Goal: Task Accomplishment & Management: Manage account settings

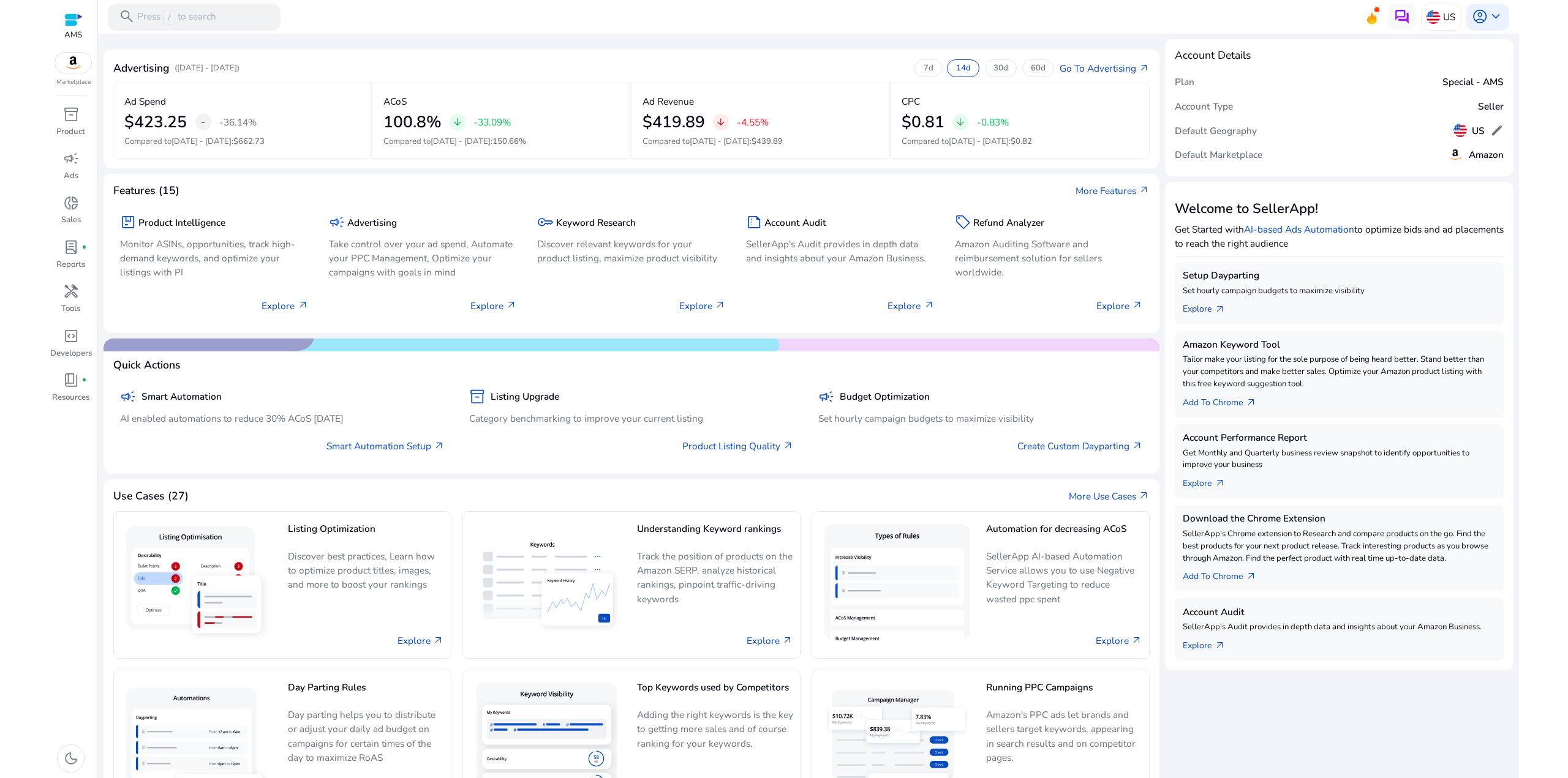
click at [1208, 311] on link "Explore arrow_outward" at bounding box center [1209, 307] width 53 height 19
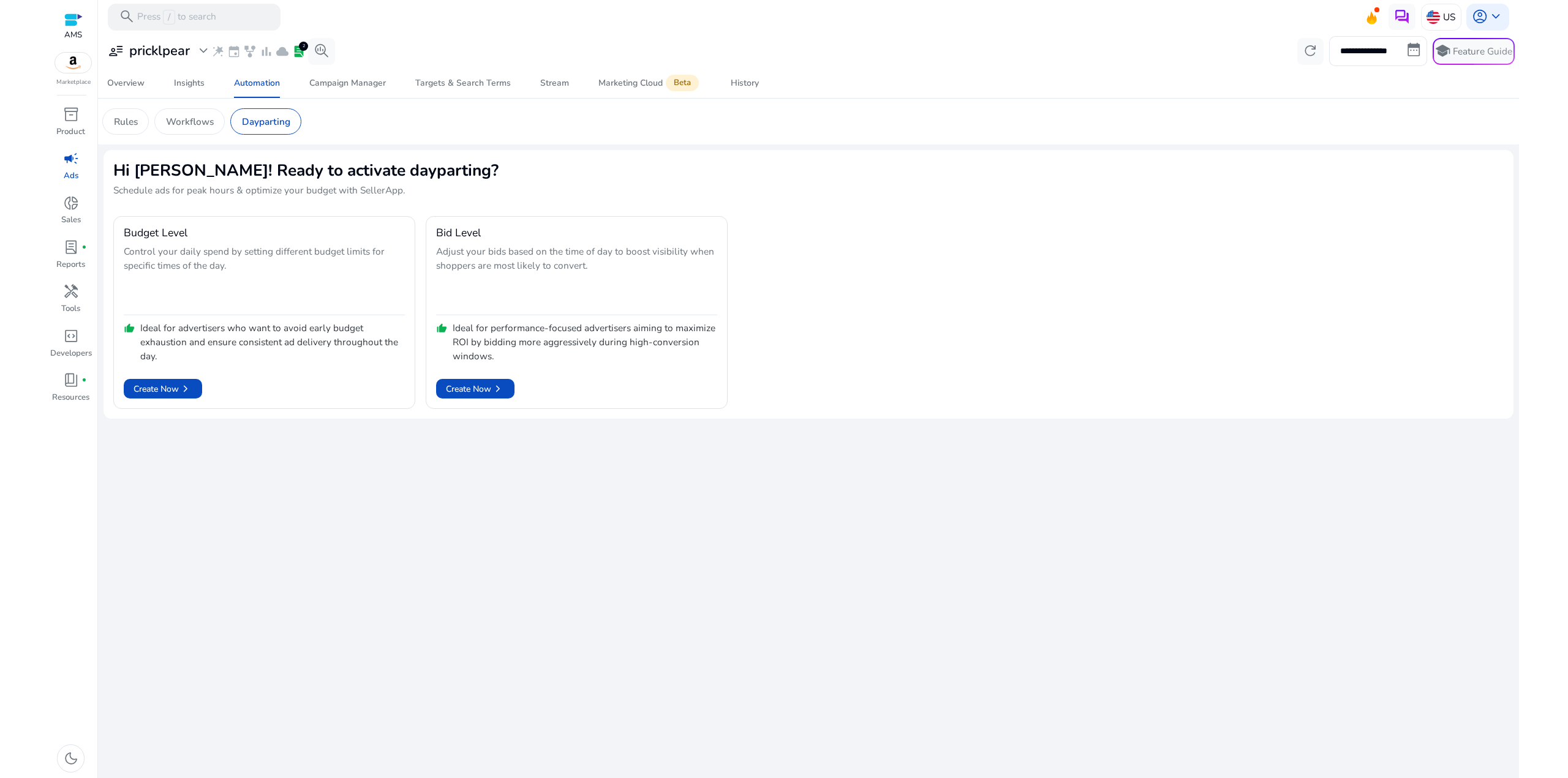
click at [911, 280] on div "Budget Level Control your daily spend by setting different budget limits for sp…" at bounding box center [808, 312] width 1390 height 193
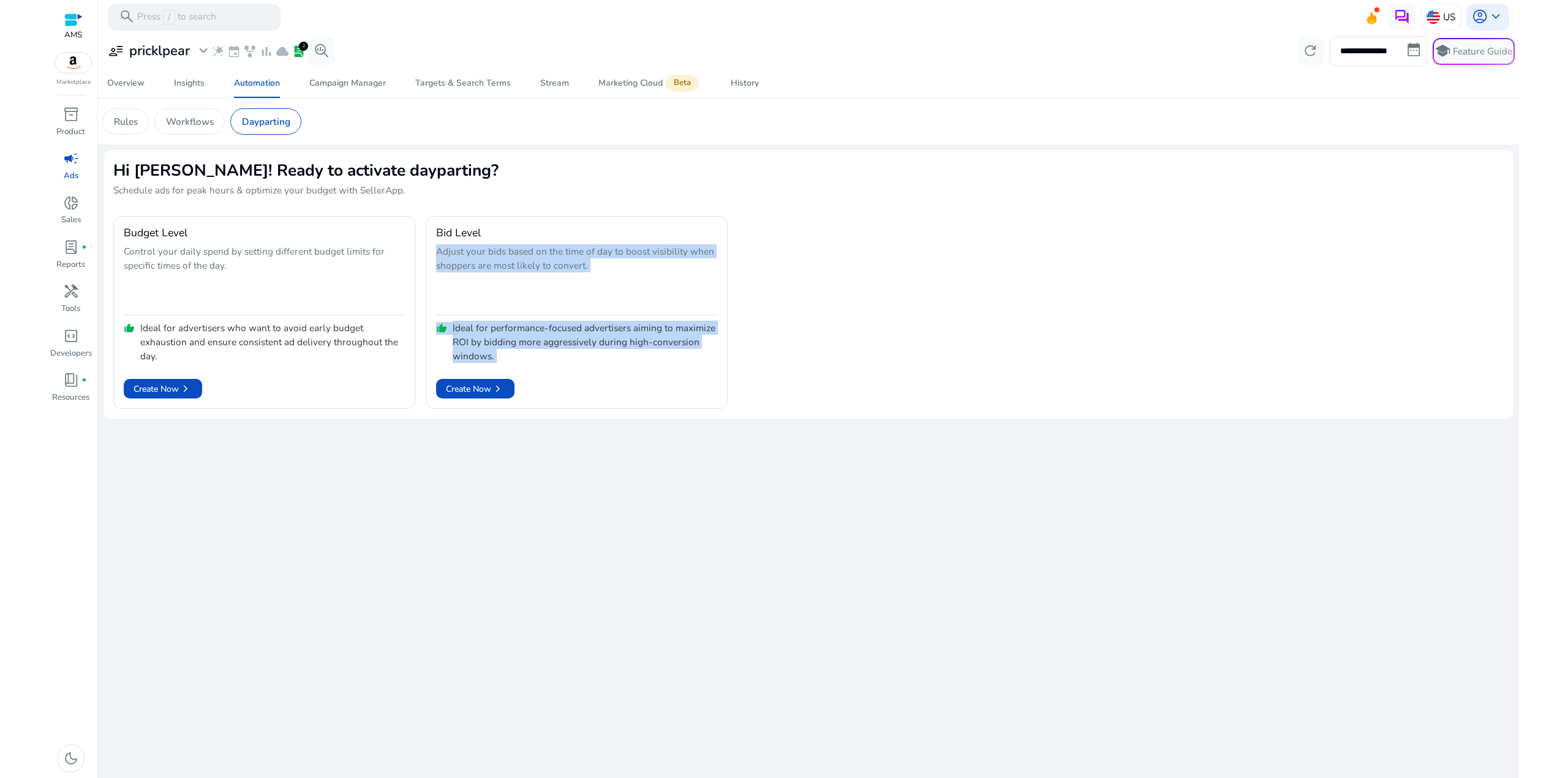
drag, startPoint x: 912, startPoint y: 442, endPoint x: 695, endPoint y: 137, distance: 374.3
click at [691, 207] on div "**********" at bounding box center [808, 405] width 1410 height 744
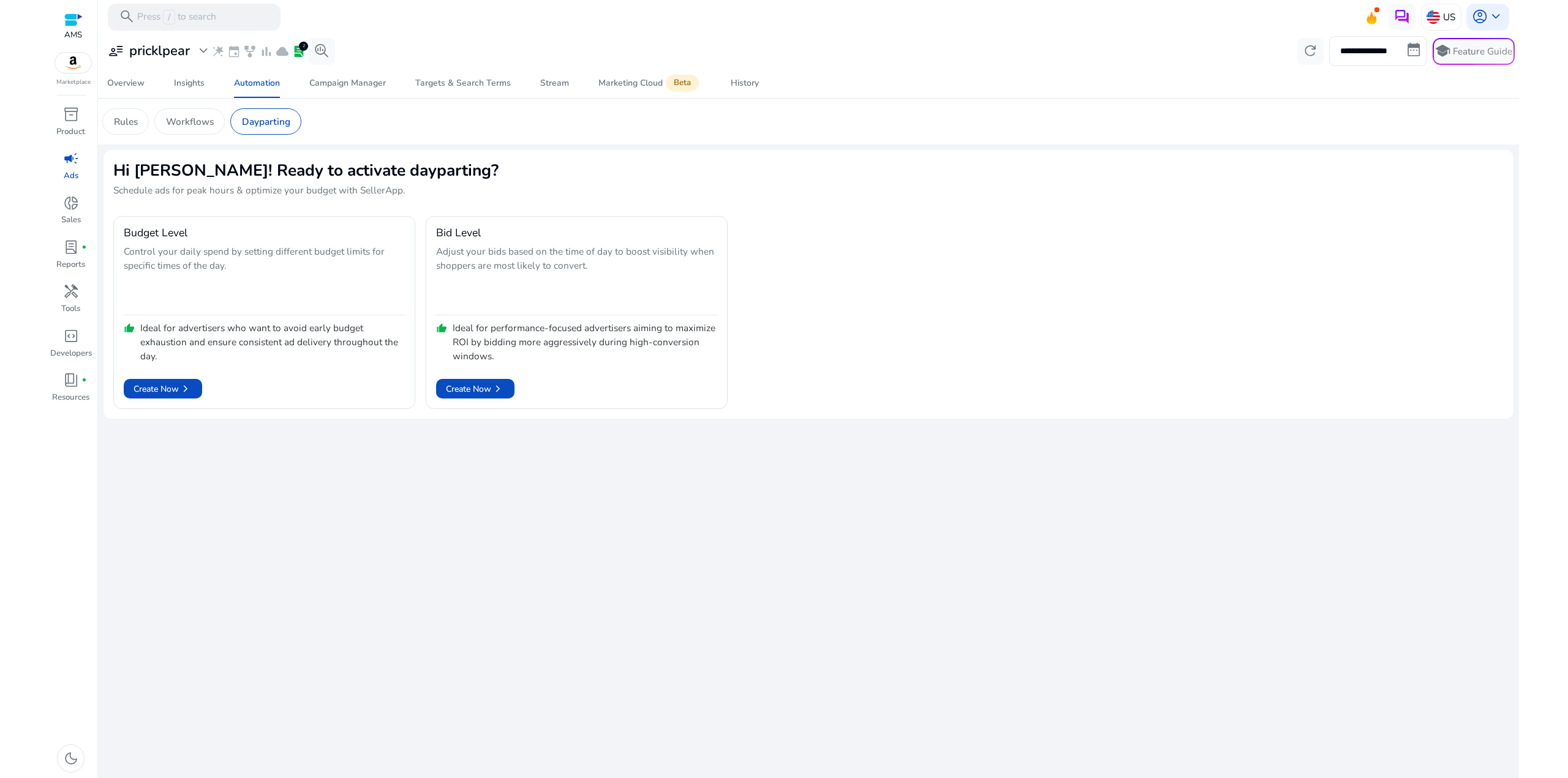
click at [695, 134] on mat-card "Rules Workflows Dayparting" at bounding box center [808, 122] width 1432 height 46
drag, startPoint x: 634, startPoint y: 279, endPoint x: 610, endPoint y: 187, distance: 95.1
click at [621, 227] on div "**********" at bounding box center [808, 405] width 1410 height 744
click at [604, 169] on h2 "Hi [PERSON_NAME]! Ready to activate dayparting?" at bounding box center [808, 170] width 1390 height 21
drag, startPoint x: 804, startPoint y: 491, endPoint x: 592, endPoint y: 134, distance: 415.2
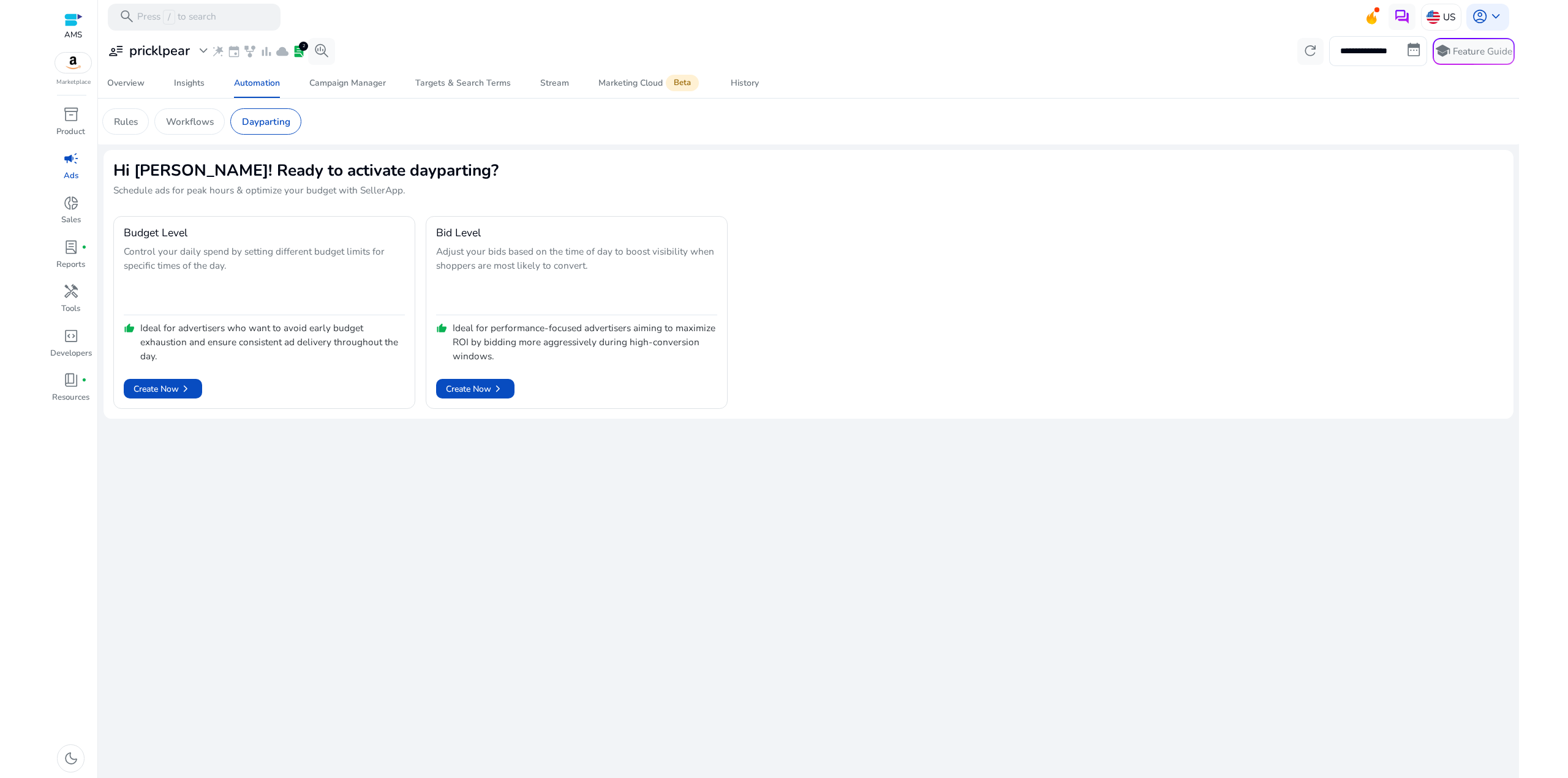
click at [600, 186] on div "**********" at bounding box center [808, 405] width 1410 height 744
click at [592, 134] on app-sa-custom-tab "Rules Workflows Dayparting" at bounding box center [808, 122] width 1412 height 26
drag, startPoint x: 819, startPoint y: 486, endPoint x: 688, endPoint y: 186, distance: 327.4
click at [688, 189] on div "**********" at bounding box center [808, 405] width 1410 height 744
click at [686, 169] on h2 "Hi [PERSON_NAME]! Ready to activate dayparting?" at bounding box center [808, 170] width 1390 height 21
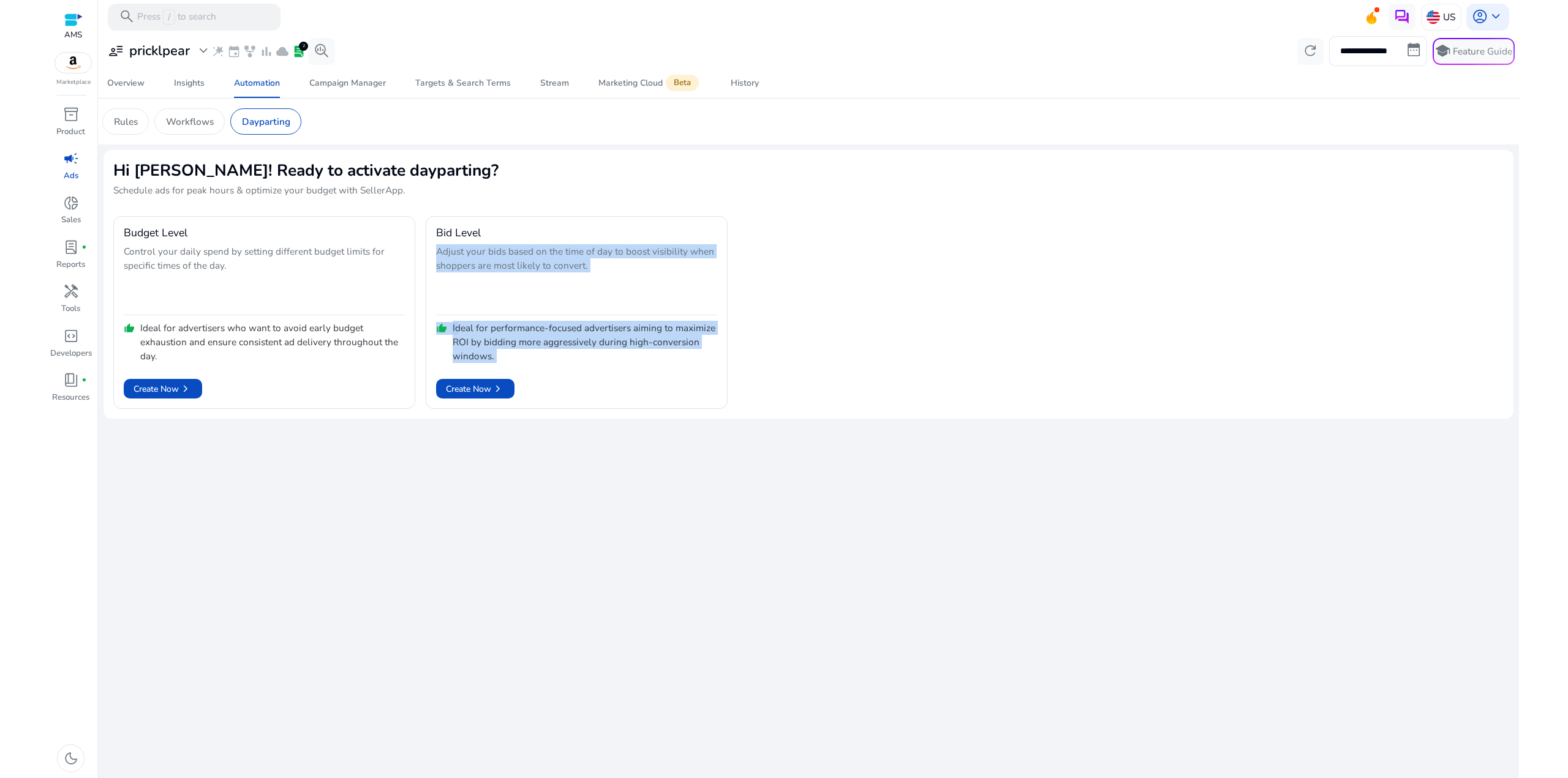
drag, startPoint x: 734, startPoint y: 292, endPoint x: 712, endPoint y: 167, distance: 126.9
click at [718, 202] on div "**********" at bounding box center [808, 405] width 1410 height 744
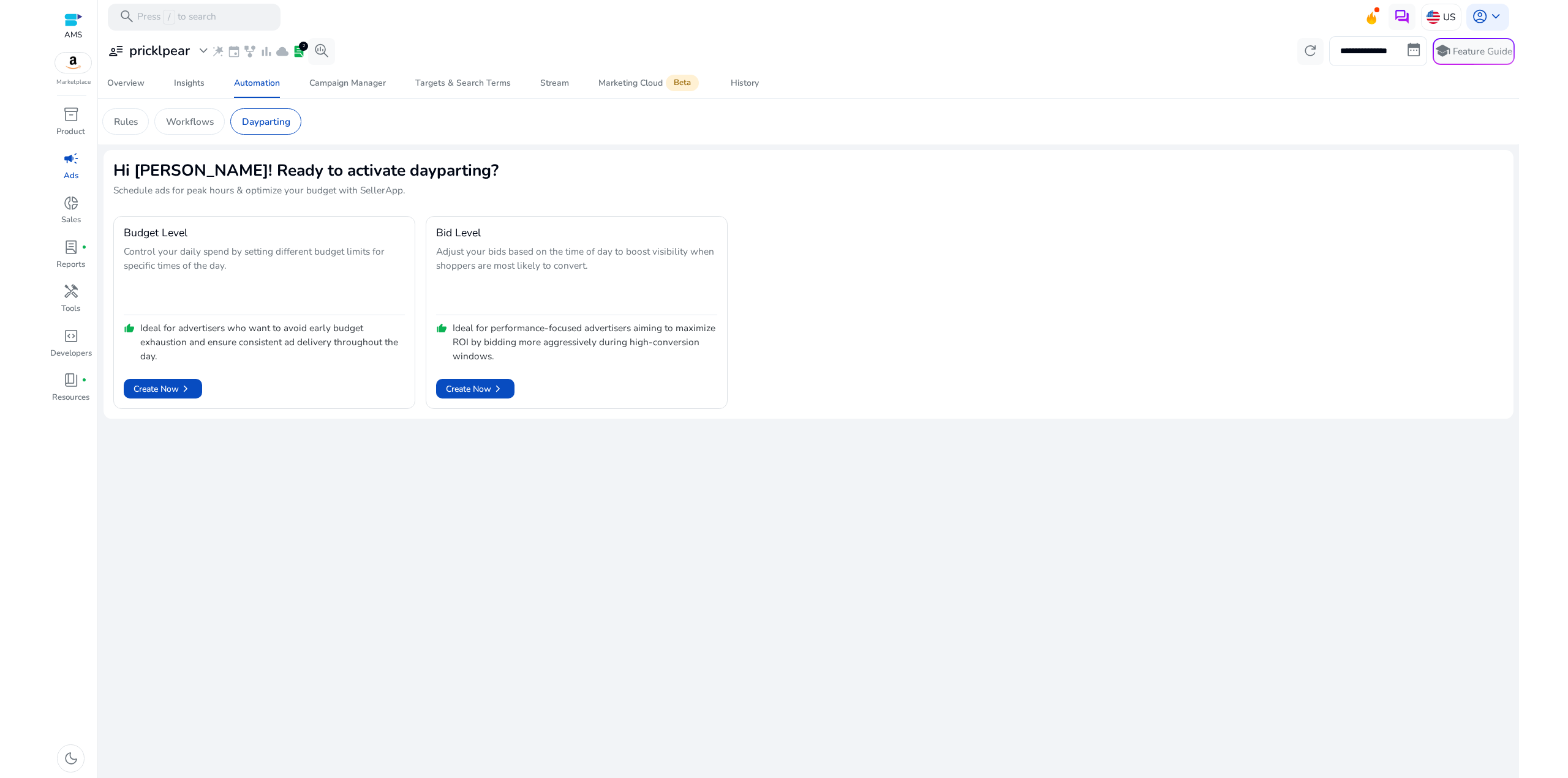
click at [712, 167] on h2 "Hi [PERSON_NAME]! Ready to activate dayparting?" at bounding box center [808, 170] width 1390 height 21
click at [1488, 15] on span "keyboard_arrow_down" at bounding box center [1496, 16] width 16 height 16
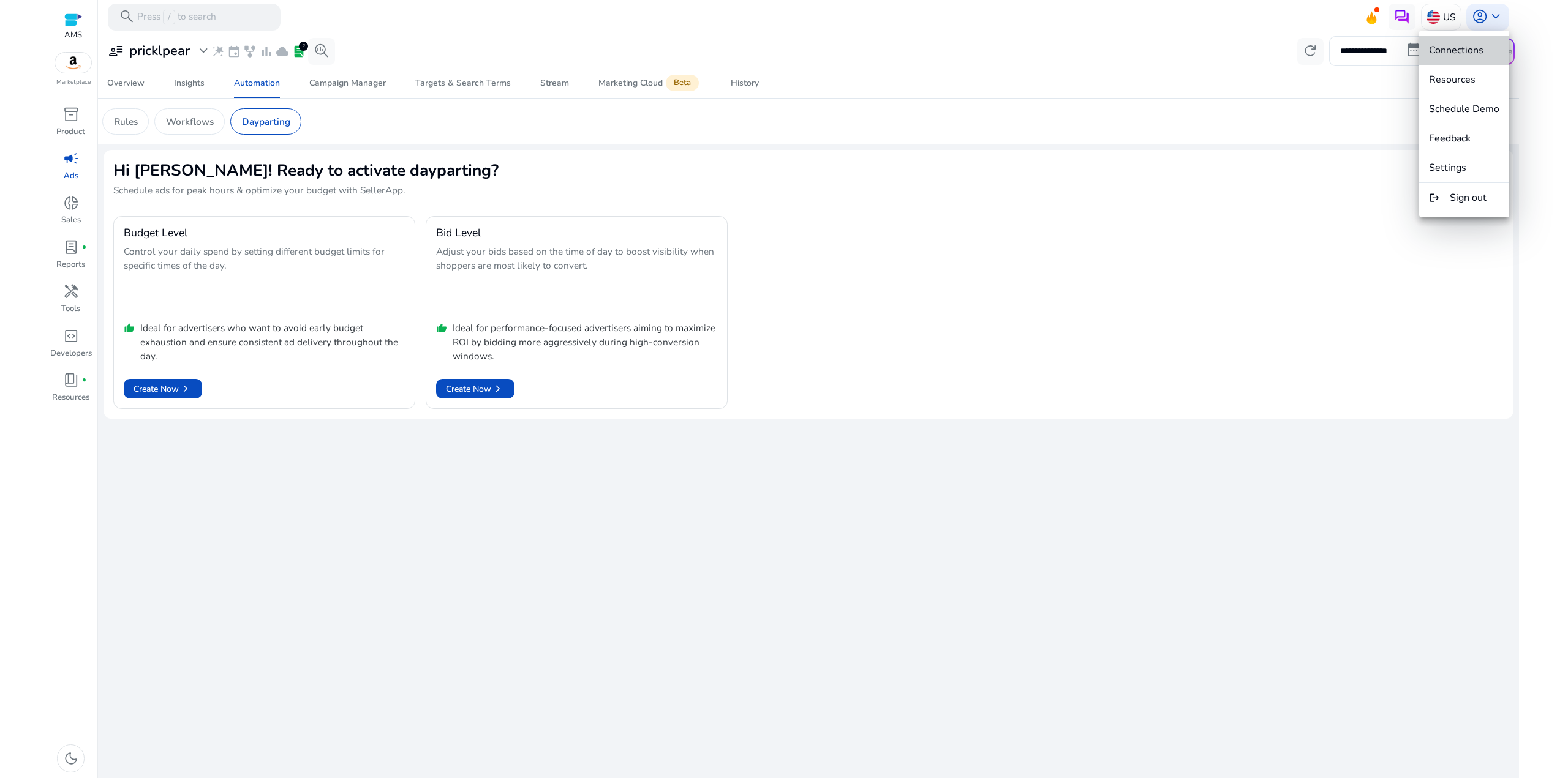
click at [1481, 54] on span "Connections" at bounding box center [1456, 50] width 54 height 14
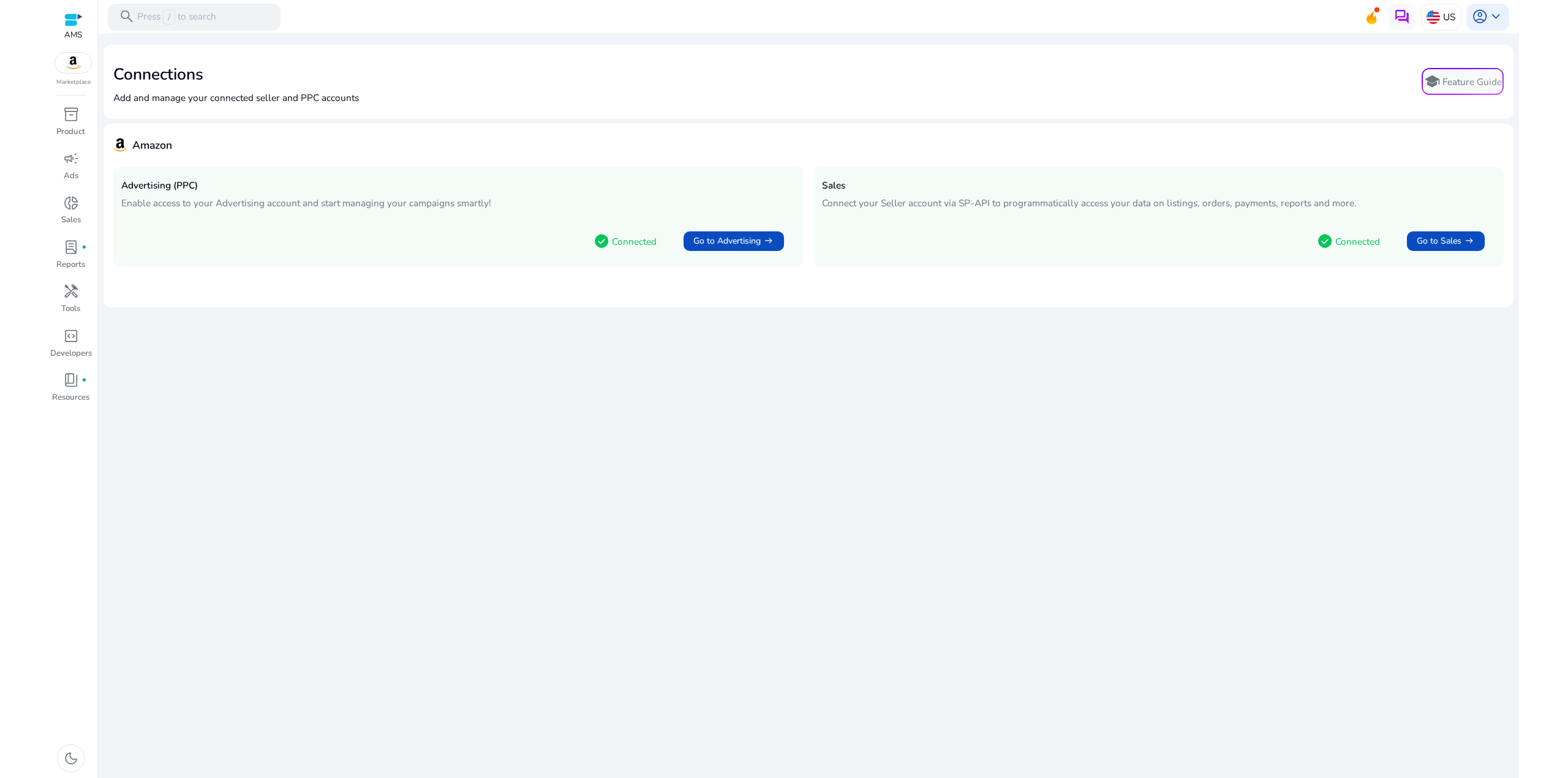
click at [650, 355] on div "We are getting things ready for you... Connections Add and manage your connecte…" at bounding box center [808, 405] width 1410 height 744
drag, startPoint x: 936, startPoint y: 306, endPoint x: 852, endPoint y: 210, distance: 127.6
click at [857, 219] on mat-card "Amazon Advertising (PPC) Enable access to your Advertising account and start ma…" at bounding box center [808, 215] width 1410 height 184
click at [821, 149] on div "Amazon" at bounding box center [808, 145] width 1390 height 23
click at [66, 120] on span "inventory_2" at bounding box center [71, 114] width 16 height 16
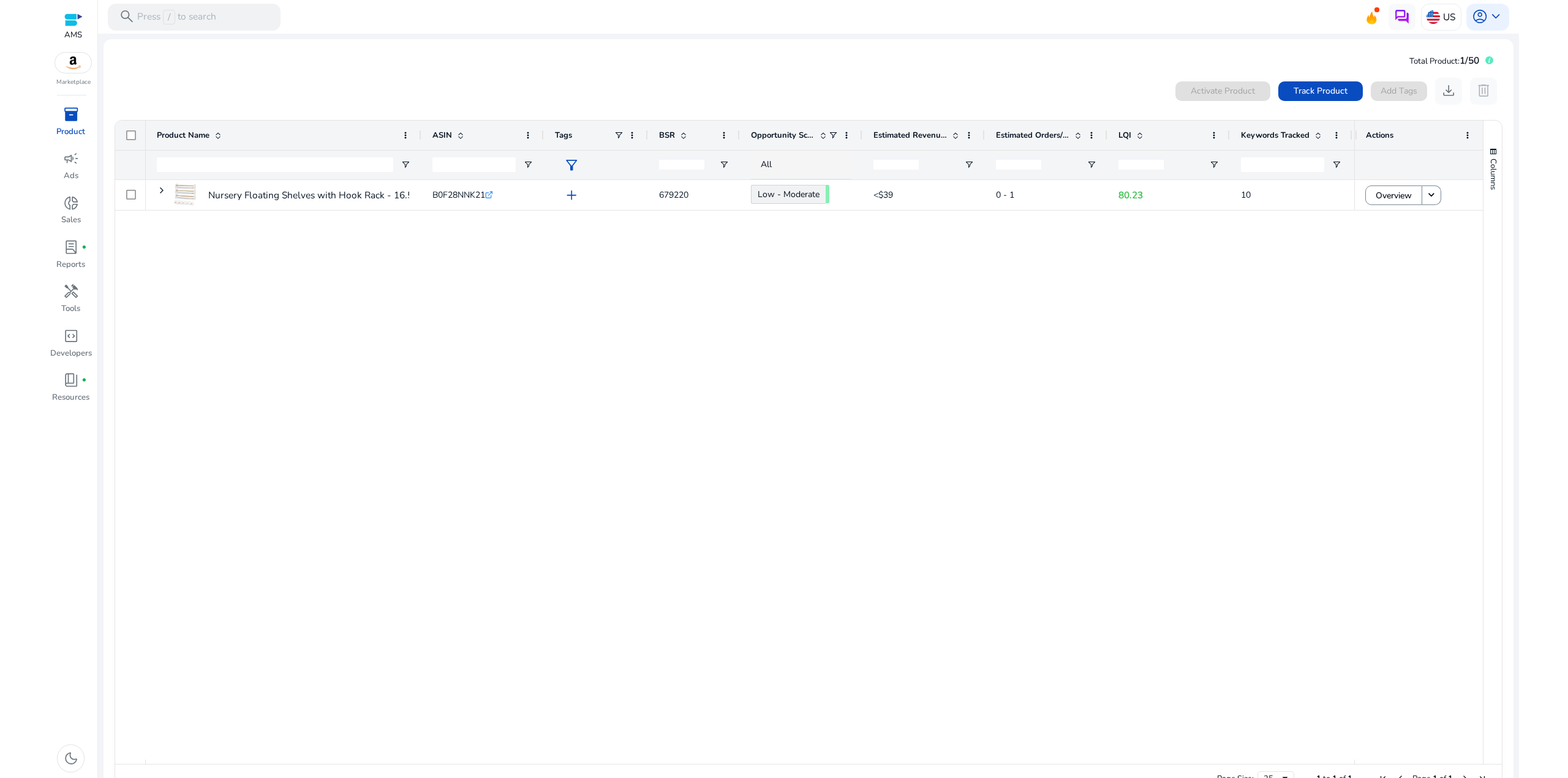
click at [974, 340] on div "Nursery Floating Shelves with Hook Rack - 16.5 inch, Set of 4... B0F28NNK21 .st…" at bounding box center [750, 470] width 1208 height 580
click at [68, 157] on span "campaign" at bounding box center [71, 159] width 16 height 16
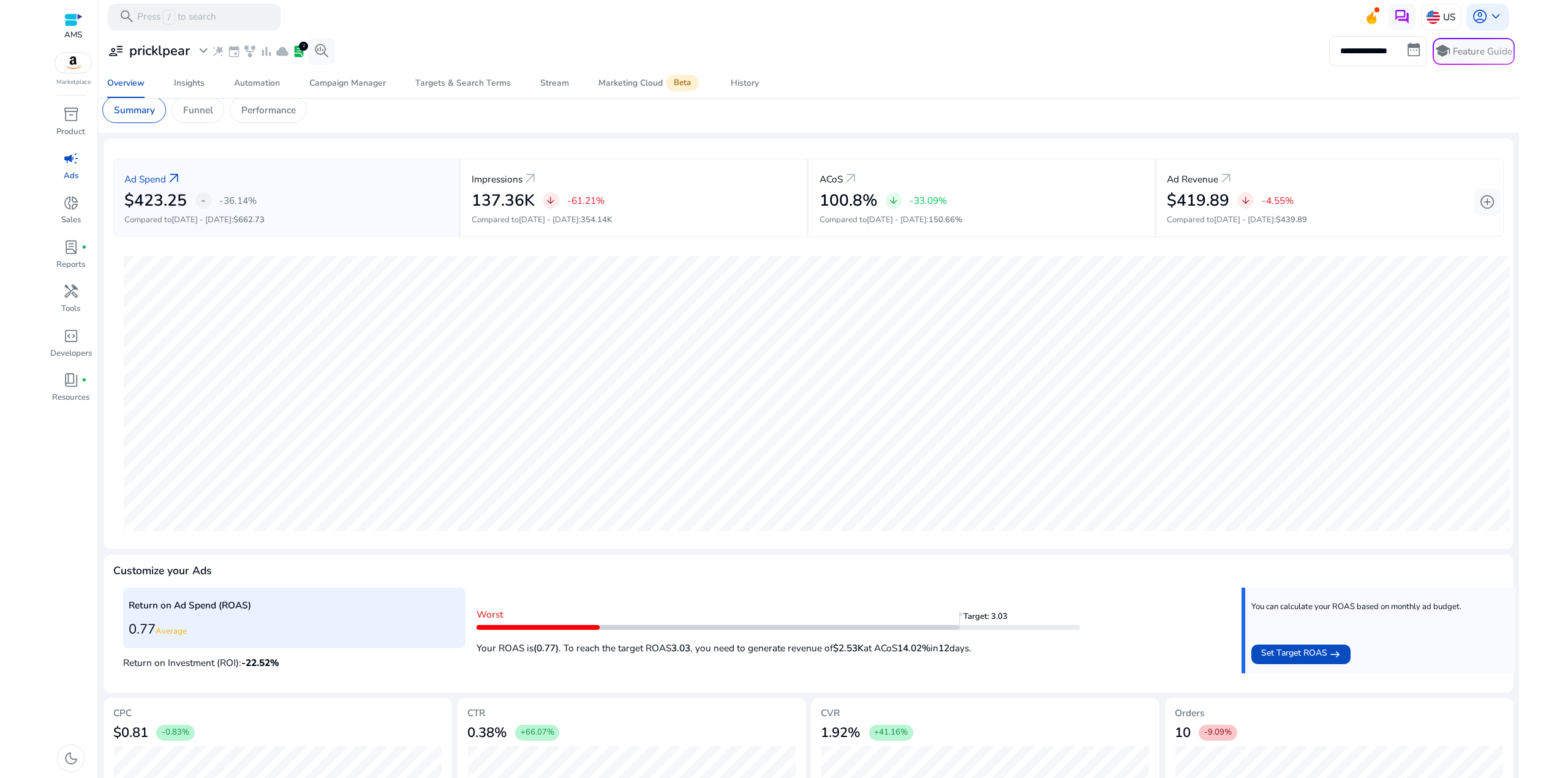
scroll to position [102, 0]
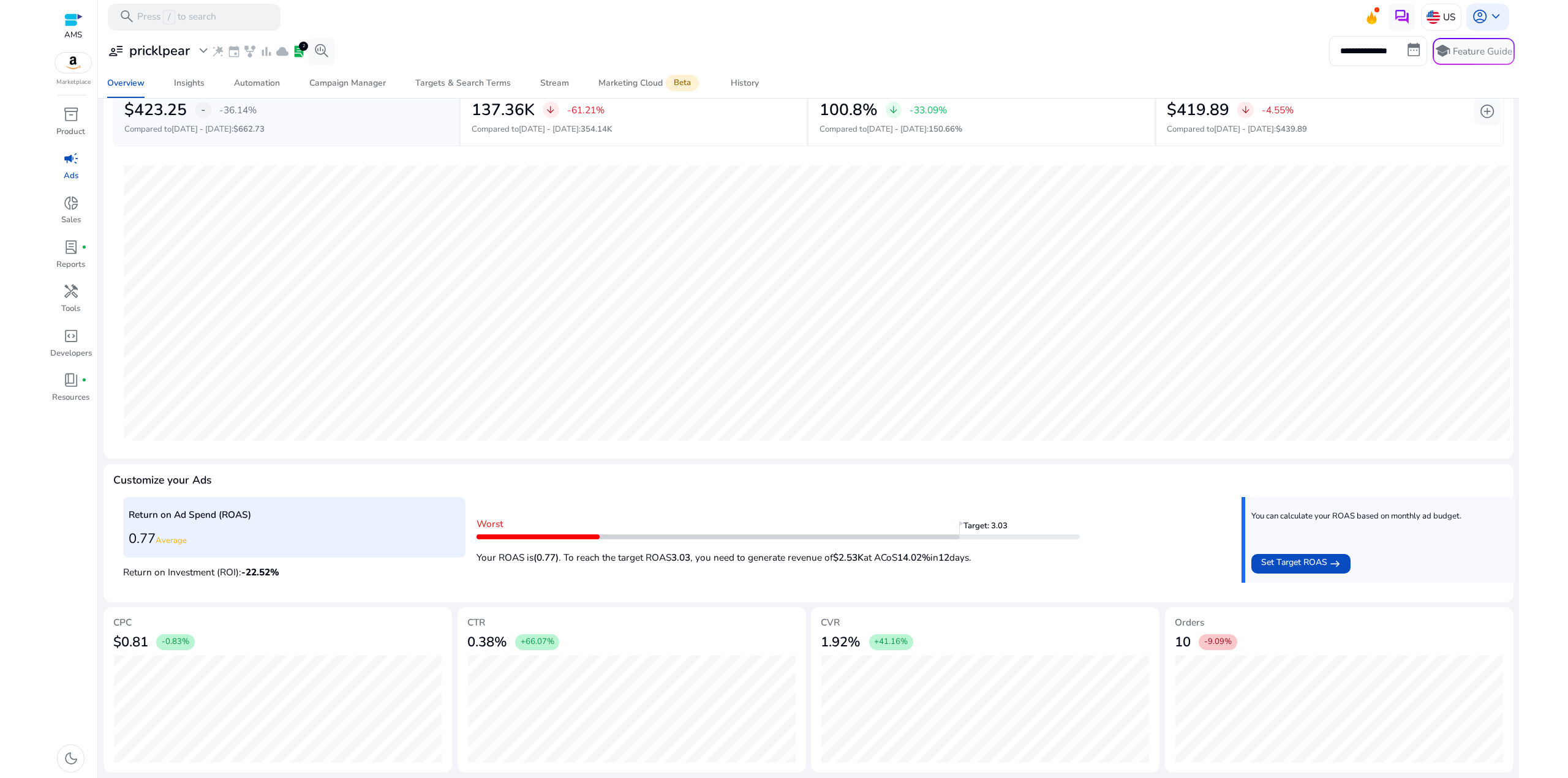
drag, startPoint x: 1145, startPoint y: 592, endPoint x: 1143, endPoint y: 574, distance: 18.1
click at [1145, 589] on mat-card-content "Return on Ad Spend (ROAS) 0.77 Average Return on Investment (ROI): -22.52 % Wor…" at bounding box center [808, 549] width 1390 height 104
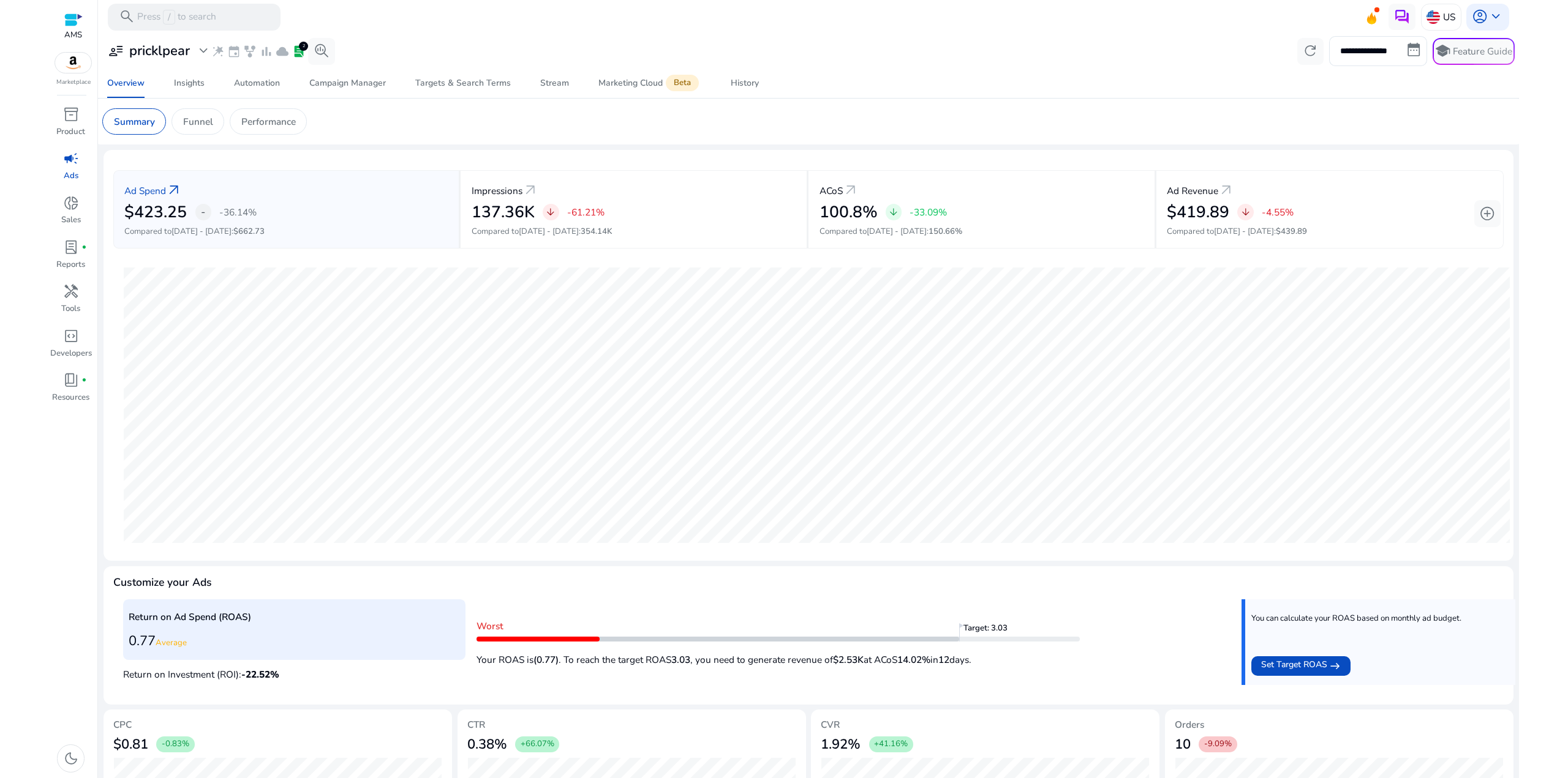
scroll to position [102, 0]
